Goal: Task Accomplishment & Management: Use online tool/utility

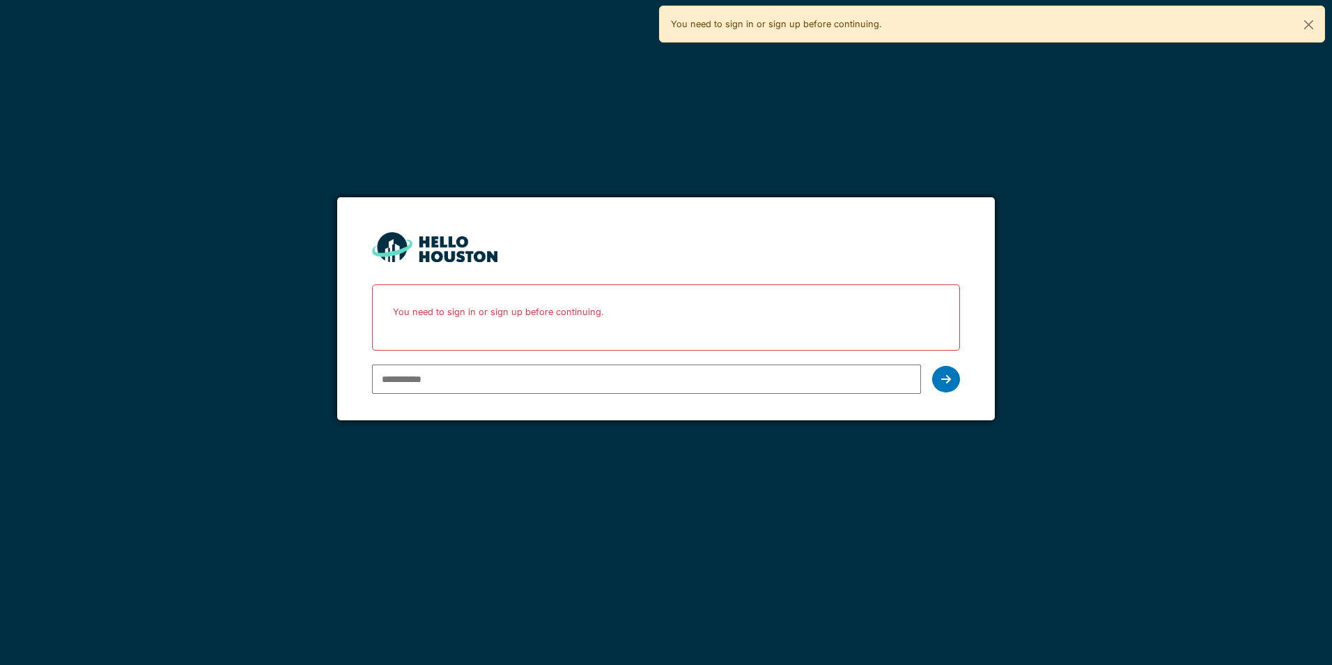
click at [424, 371] on input "email" at bounding box center [646, 378] width 548 height 29
type input "**********"
click at [938, 373] on div at bounding box center [946, 379] width 28 height 26
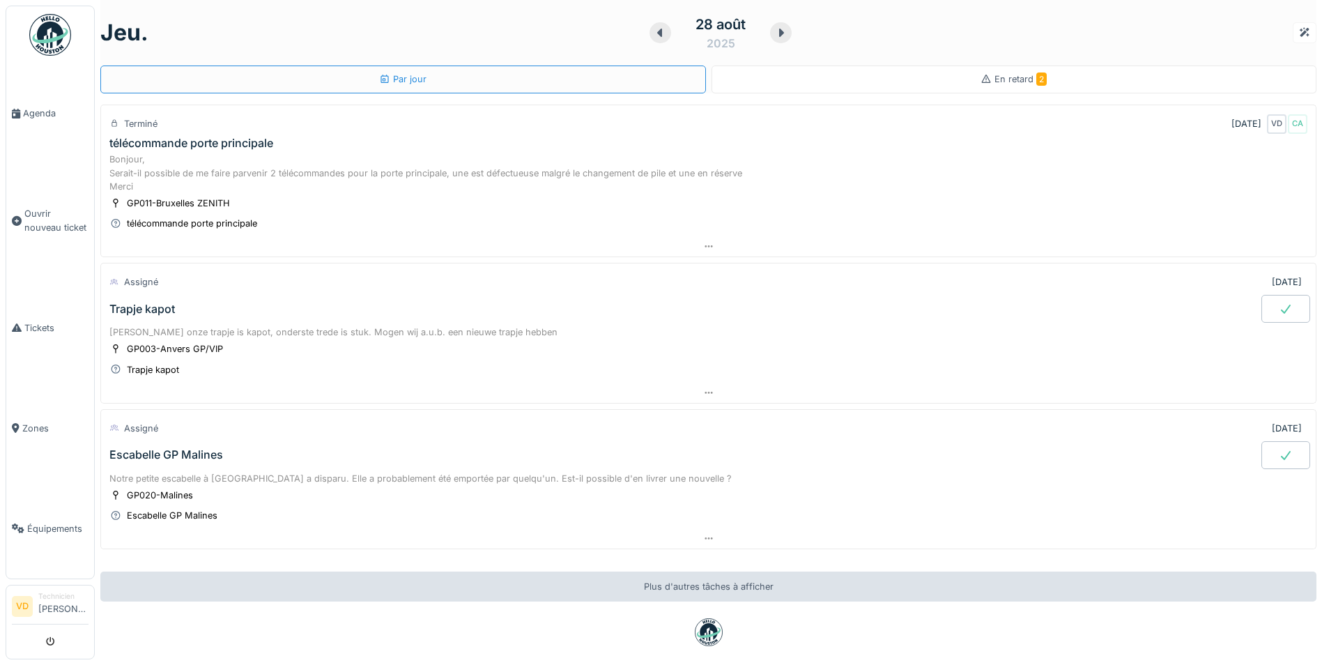
click at [1017, 85] on div "En retard 2" at bounding box center [1013, 78] width 66 height 13
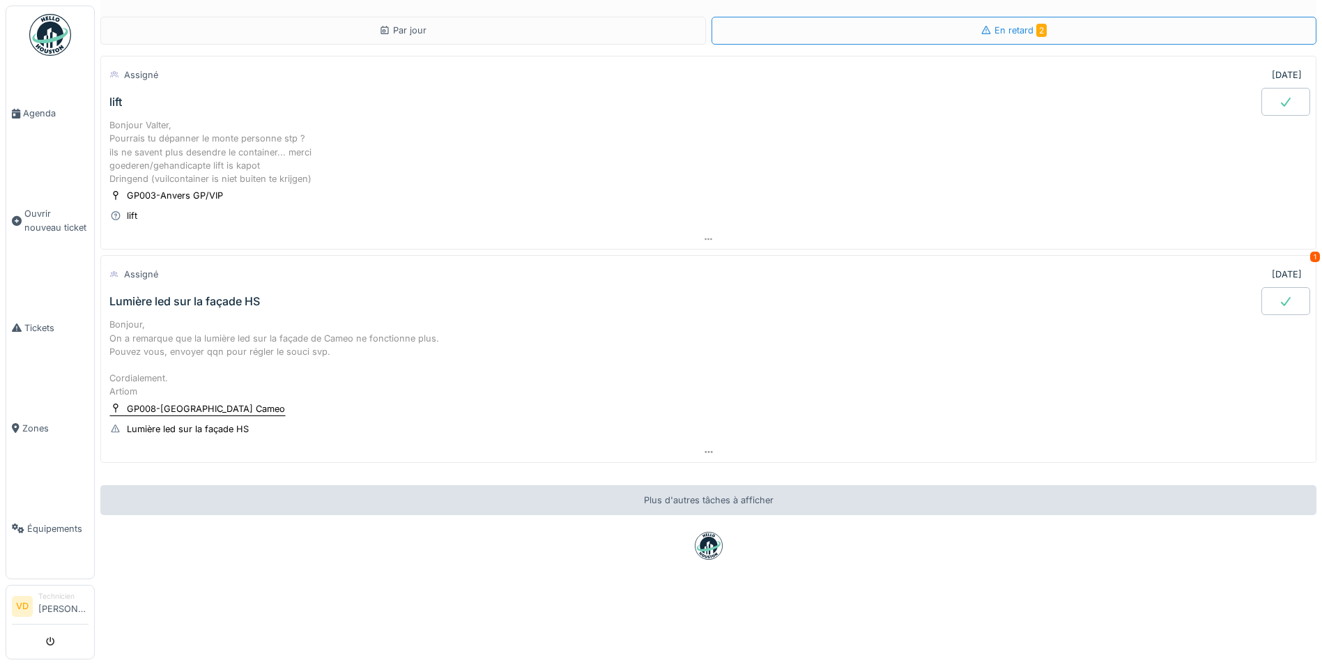
click at [180, 409] on div "GP008-[GEOGRAPHIC_DATA] Cameo" at bounding box center [206, 408] width 158 height 13
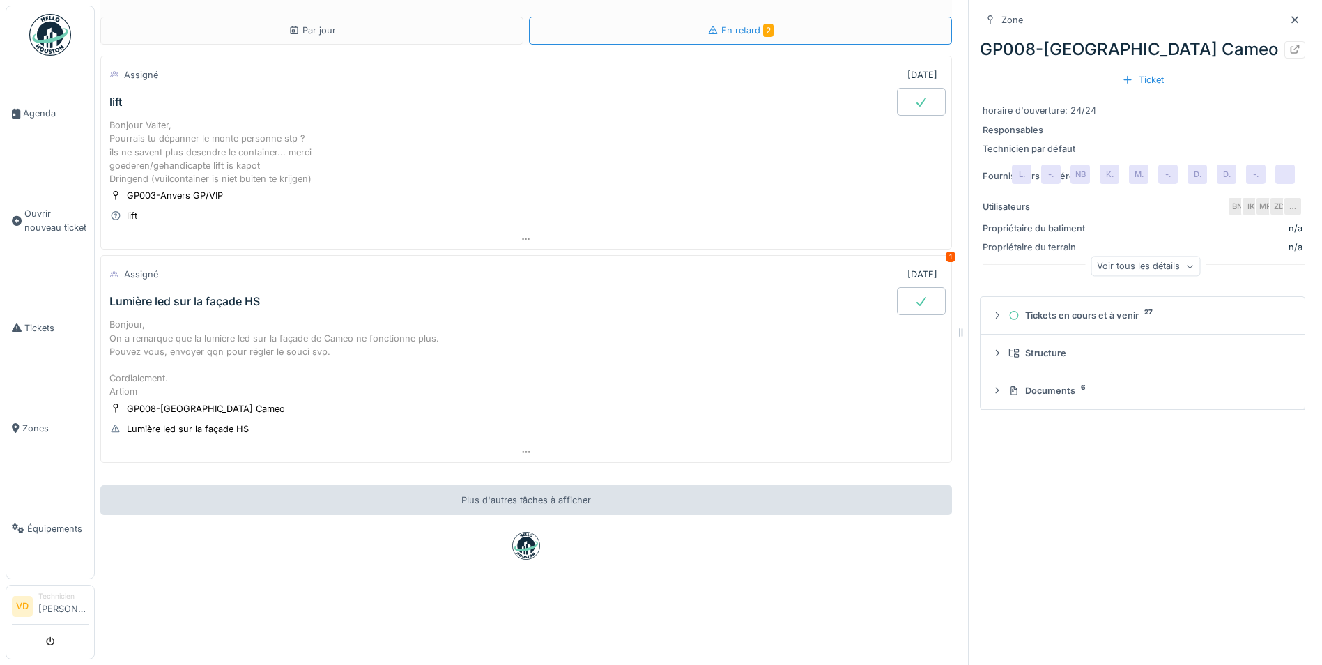
click at [193, 428] on div "Lumière led sur la façade HS" at bounding box center [188, 428] width 122 height 13
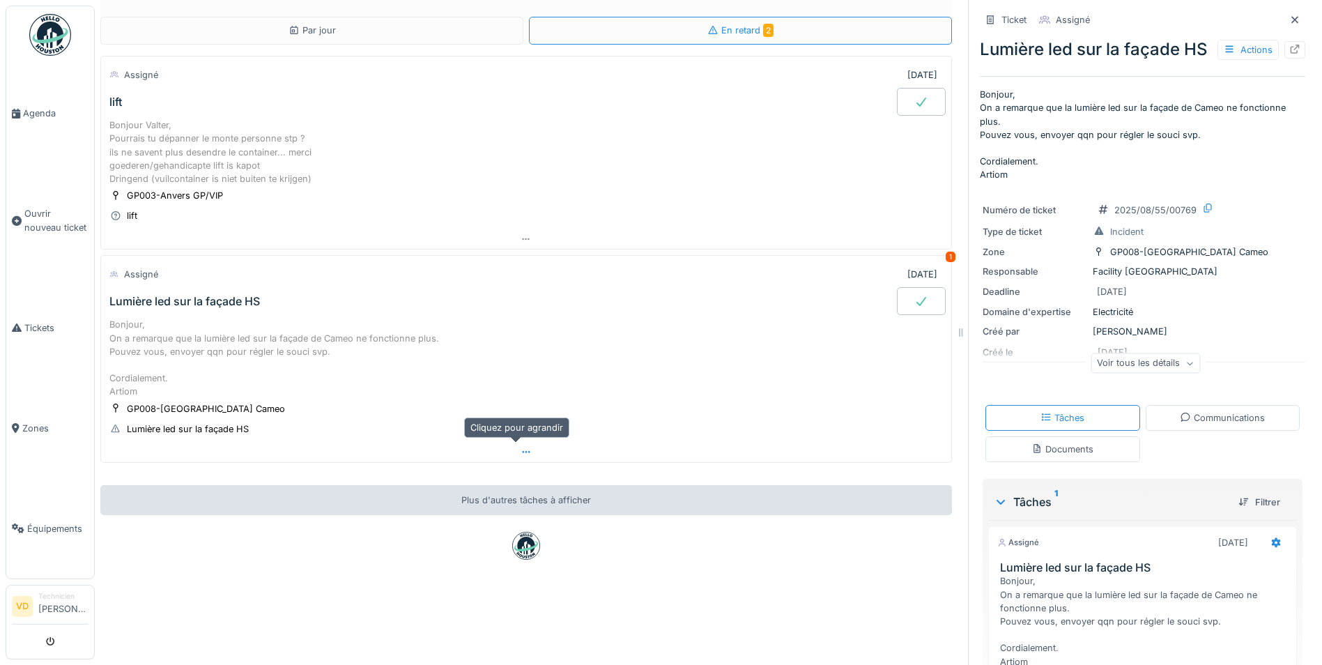
click at [520, 451] on icon at bounding box center [525, 451] width 11 height 9
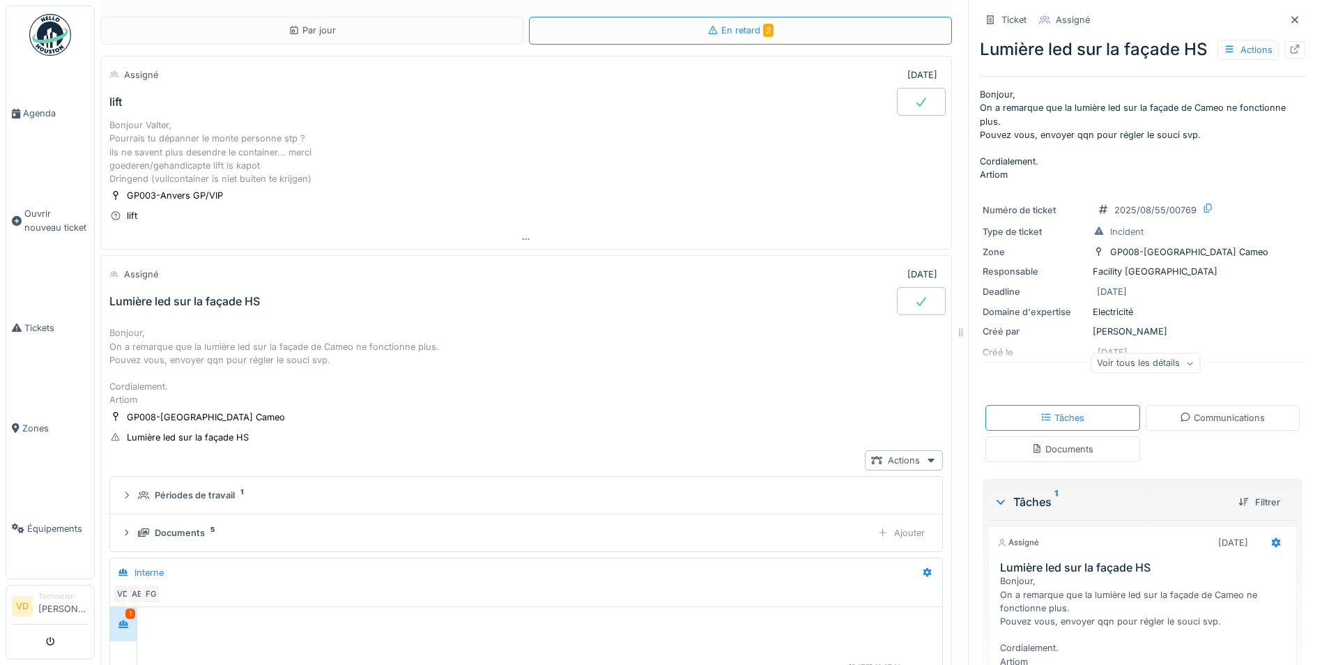
click at [291, 357] on div "Bonjour, On a remarque que la lumière led sur la façade de Cameo ne fonctionne …" at bounding box center [525, 366] width 833 height 80
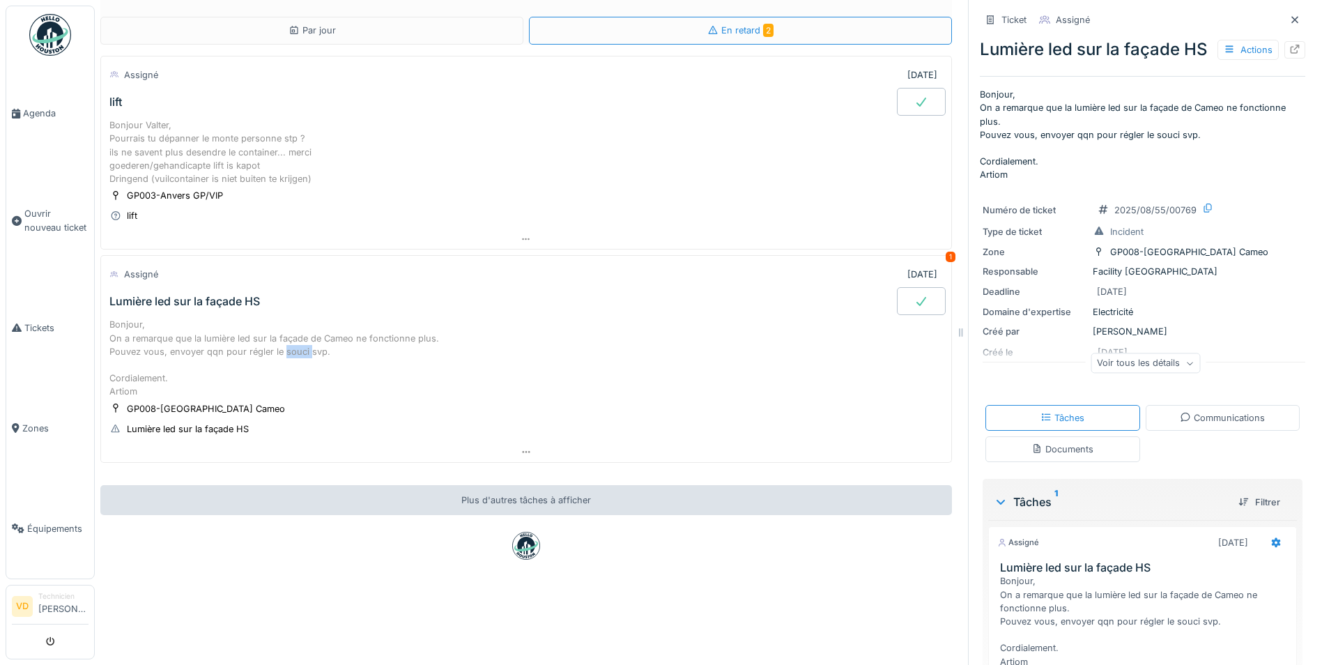
click at [290, 357] on div "Bonjour, On a remarque que la lumière led sur la façade de Cameo ne fonctionne …" at bounding box center [525, 358] width 833 height 80
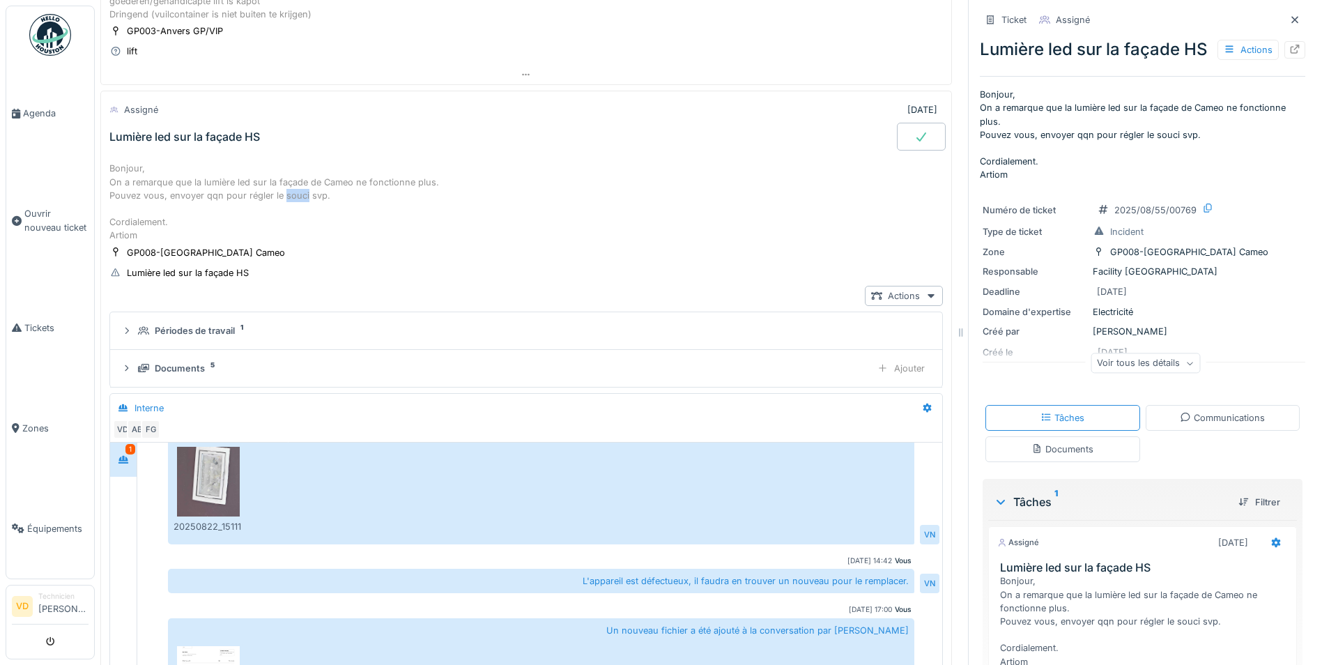
scroll to position [199, 0]
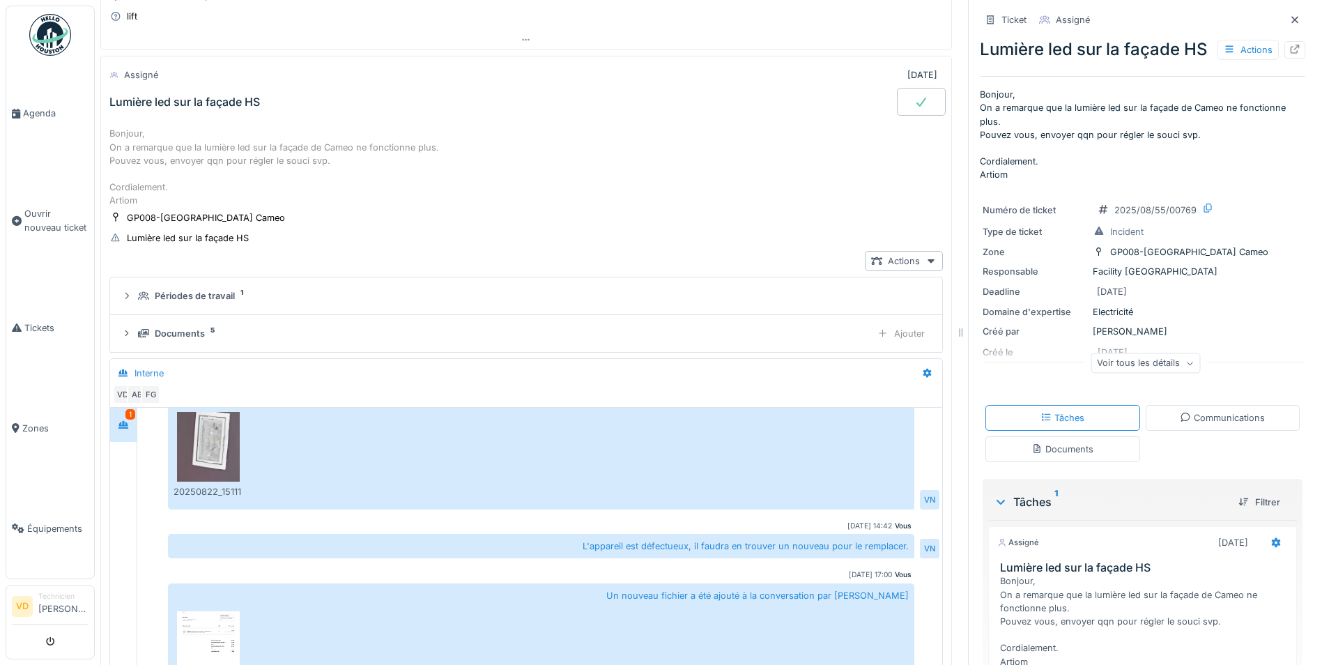
click at [569, 185] on div "Bonjour, On a remarque que la lumière led sur la façade de Cameo ne fonctionne …" at bounding box center [525, 167] width 833 height 80
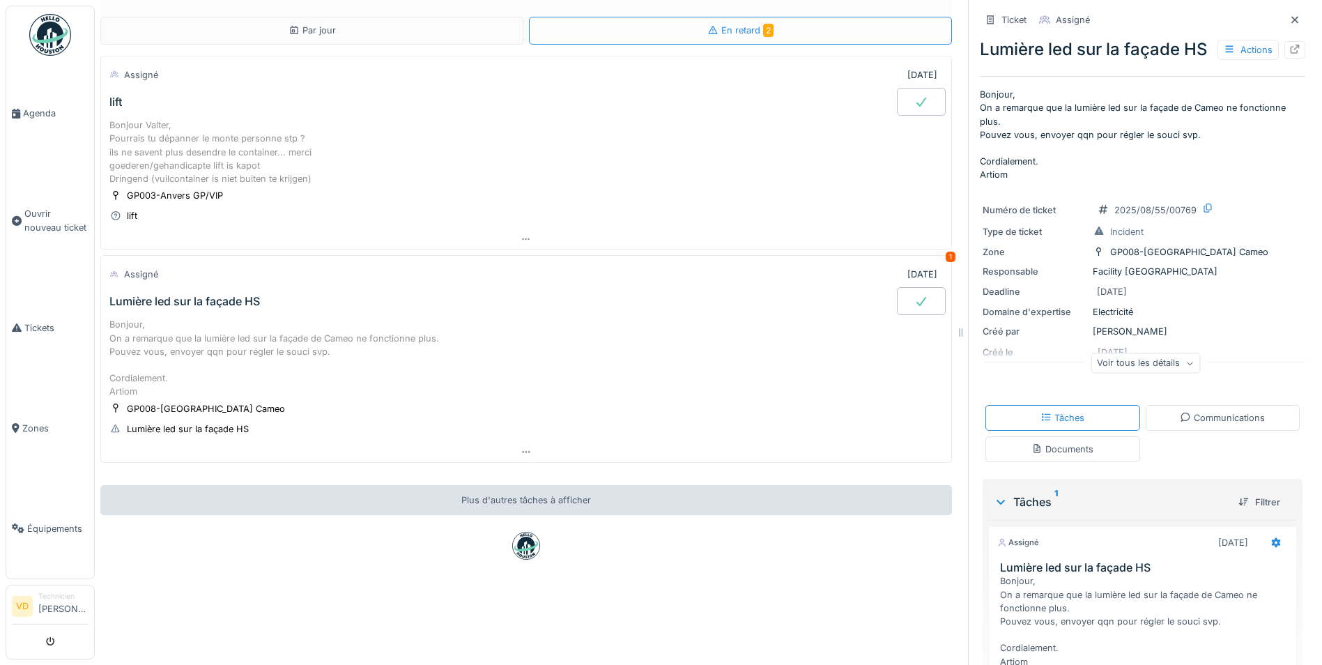
click at [472, 297] on div "Lumière led sur la façade HS" at bounding box center [502, 301] width 790 height 28
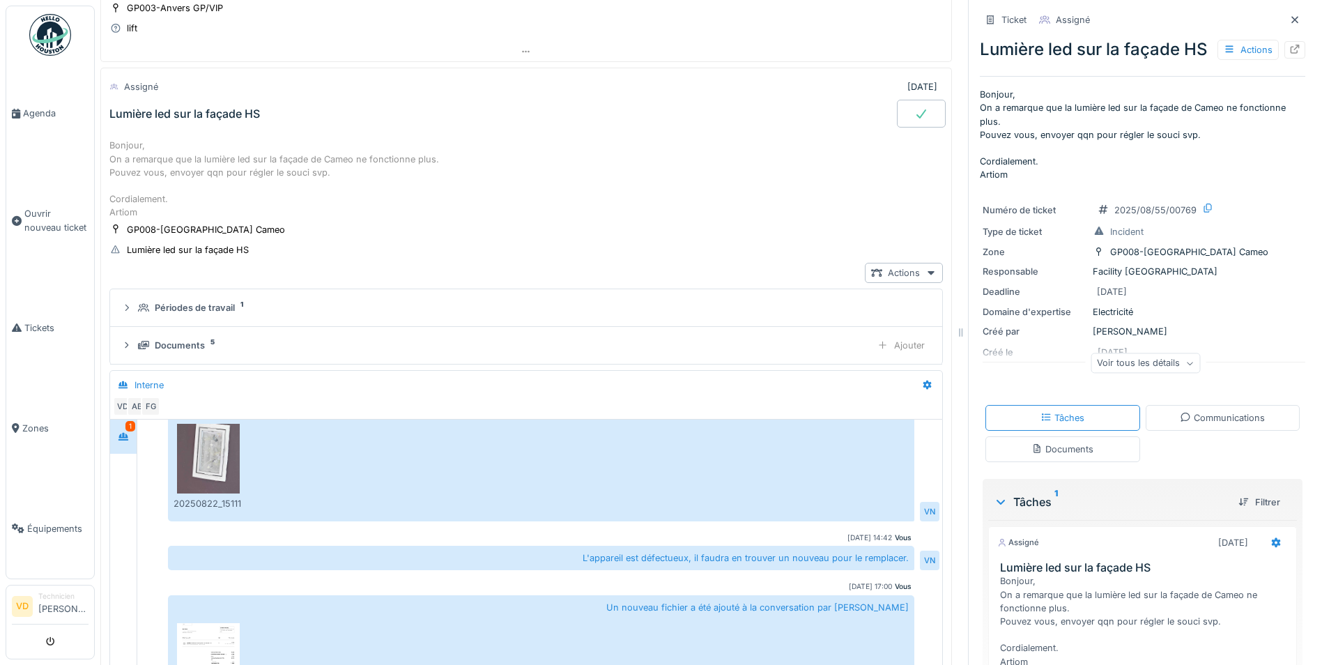
scroll to position [199, 0]
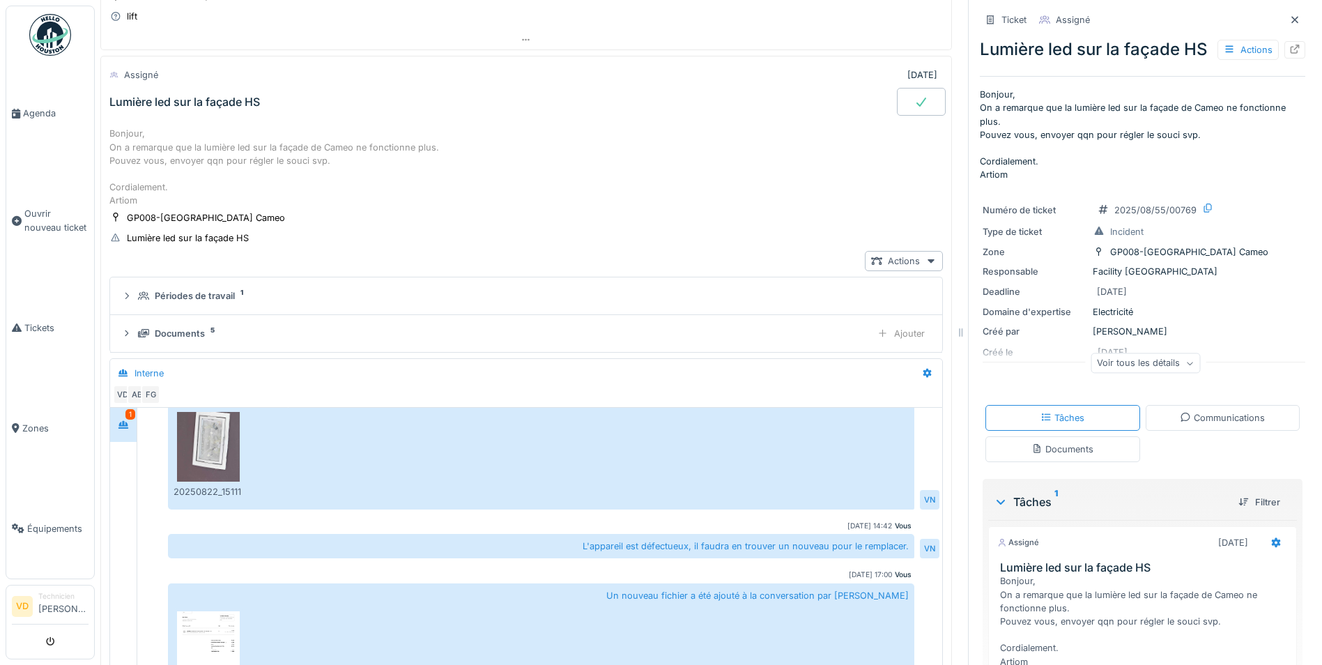
click at [142, 369] on div "Interne" at bounding box center [148, 372] width 29 height 13
click at [1202, 212] on icon at bounding box center [1207, 207] width 11 height 9
